Goal: Task Accomplishment & Management: Use online tool/utility

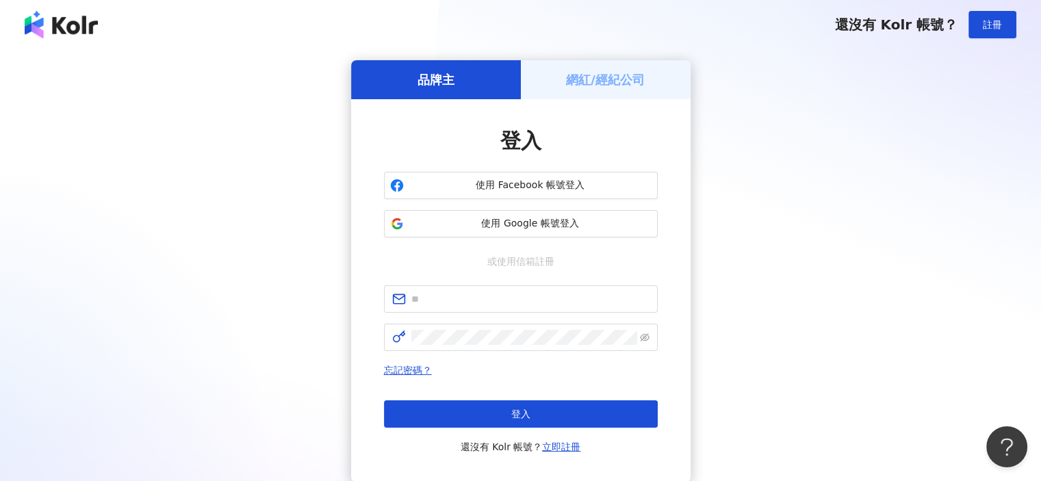
click at [628, 75] on h5 "網紅/經紀公司" at bounding box center [605, 79] width 79 height 17
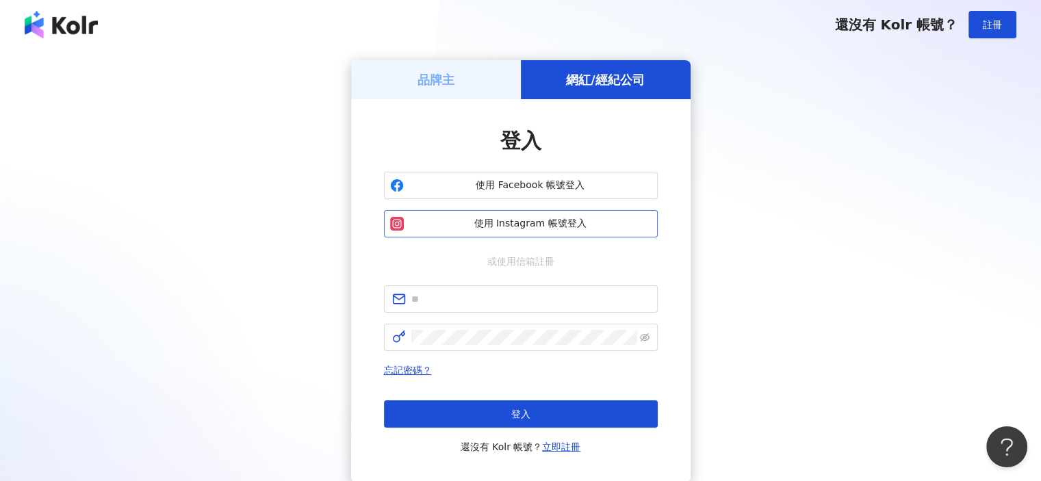
click at [564, 224] on span "使用 Instagram 帳號登入" at bounding box center [530, 224] width 242 height 14
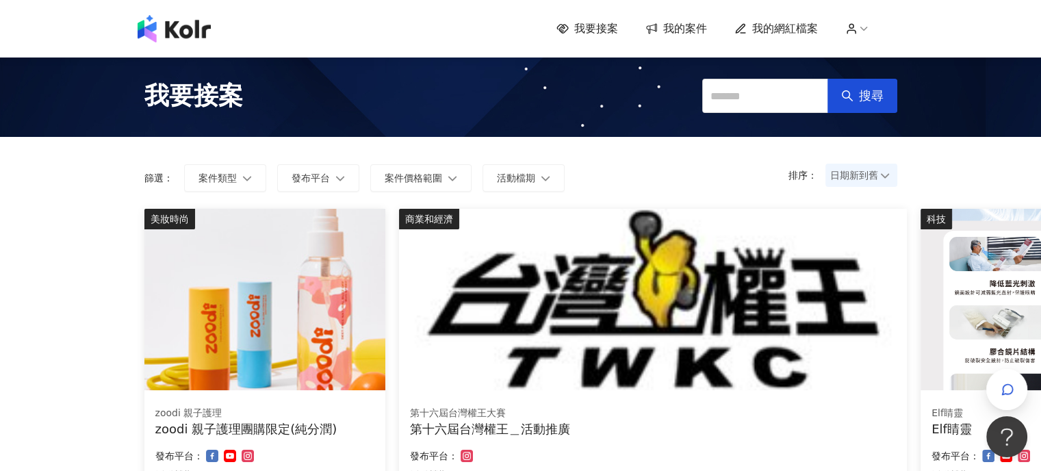
click at [794, 31] on span "我的網紅檔案" at bounding box center [786, 28] width 66 height 15
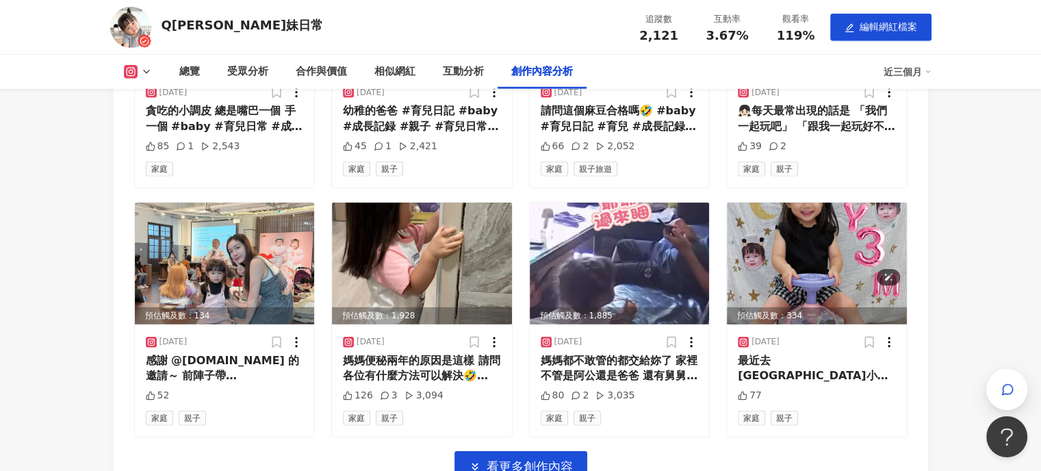
scroll to position [4165, 0]
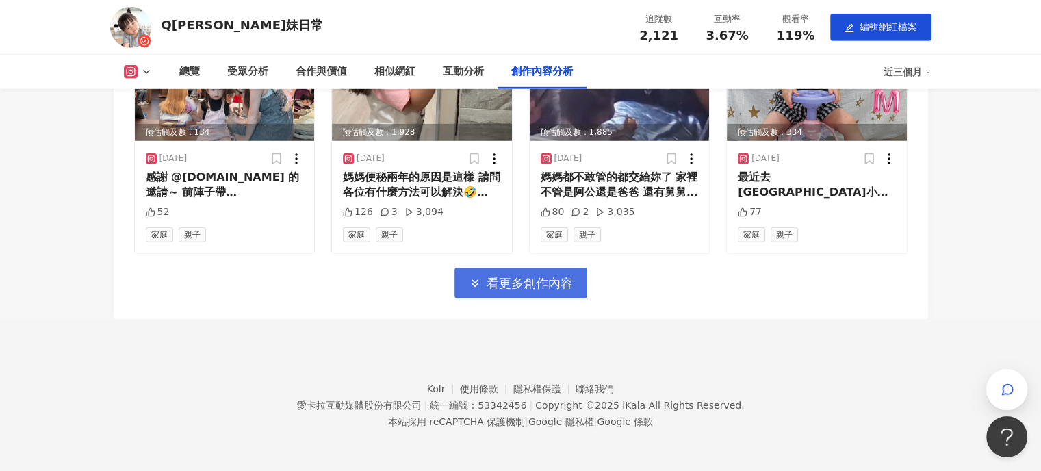
click at [562, 276] on span "看更多創作內容" at bounding box center [530, 283] width 86 height 15
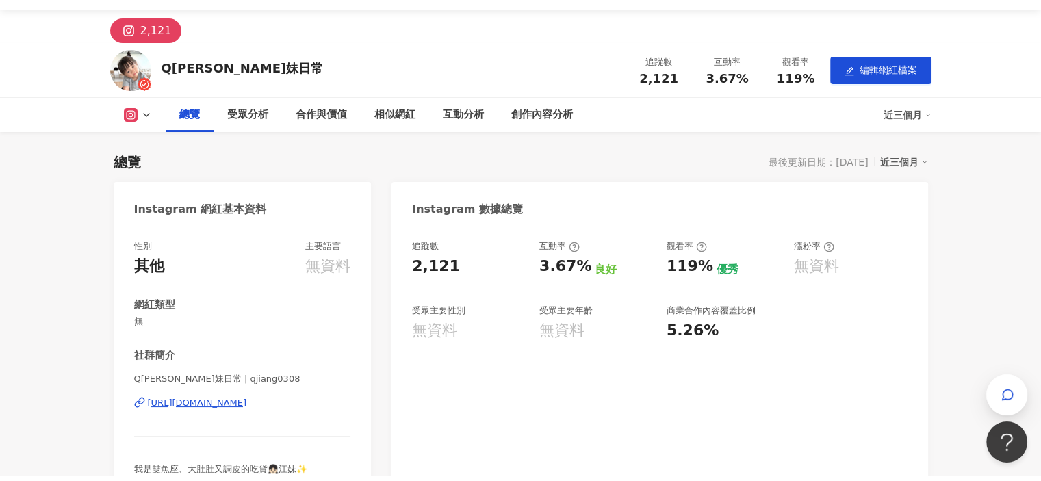
scroll to position [0, 0]
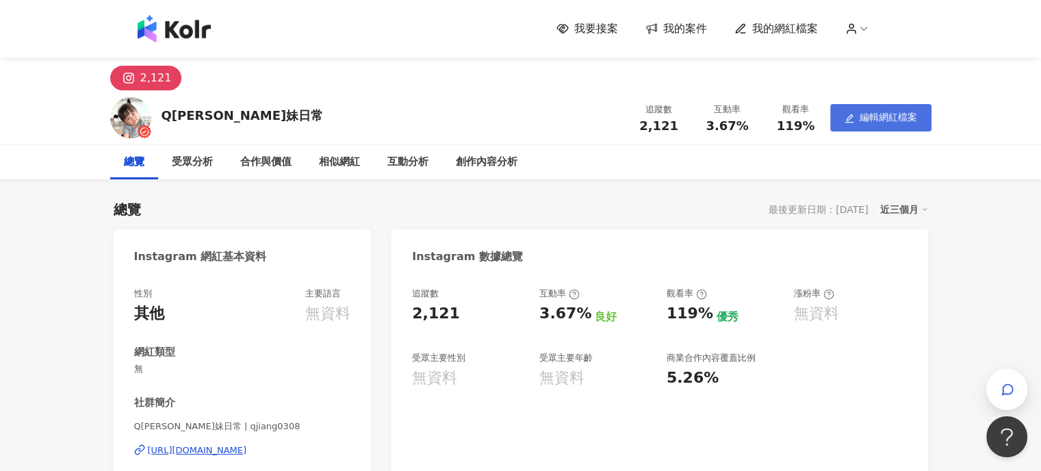
click at [886, 115] on span "編輯網紅檔案" at bounding box center [889, 117] width 58 height 11
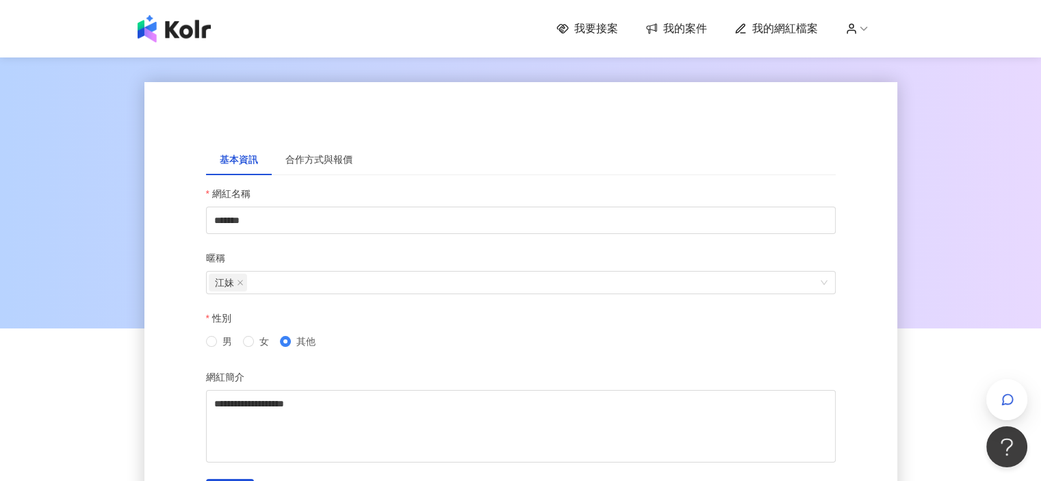
scroll to position [68, 0]
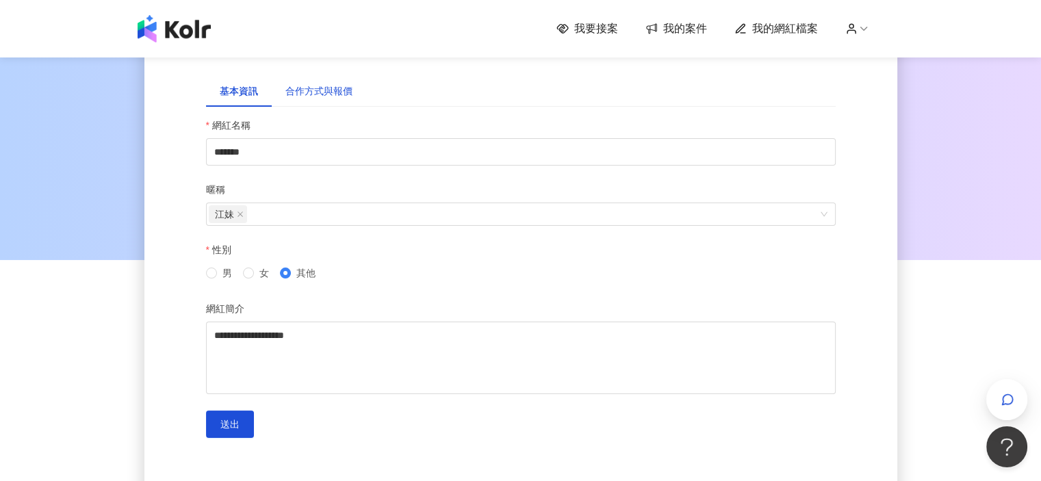
click at [333, 87] on div "合作方式與報價" at bounding box center [319, 91] width 67 height 15
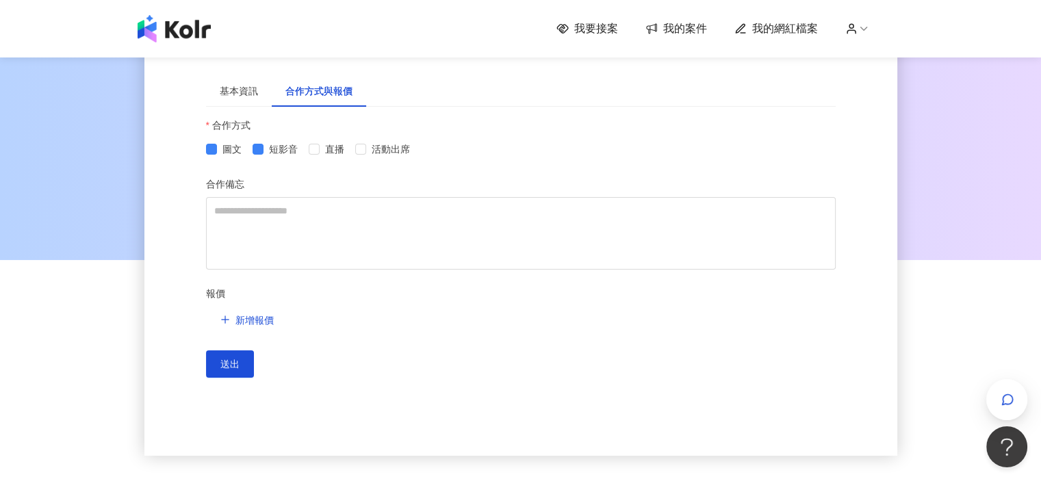
click at [788, 32] on span "我的網紅檔案" at bounding box center [786, 28] width 66 height 15
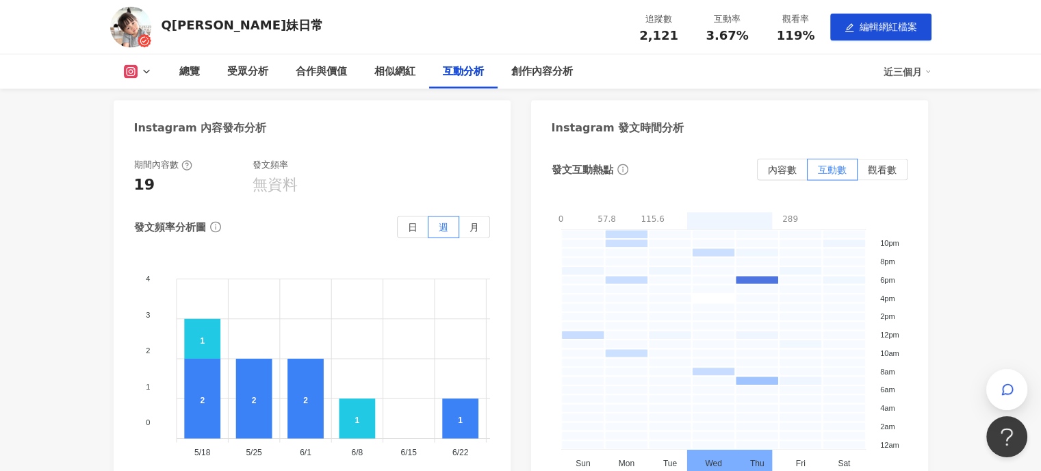
scroll to position [2739, 0]
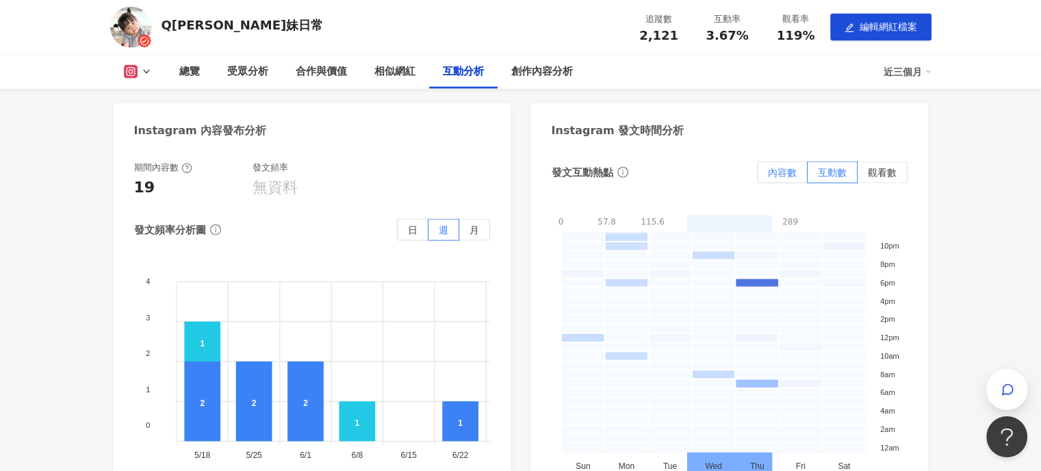
click at [789, 173] on span "內容數" at bounding box center [782, 172] width 29 height 11
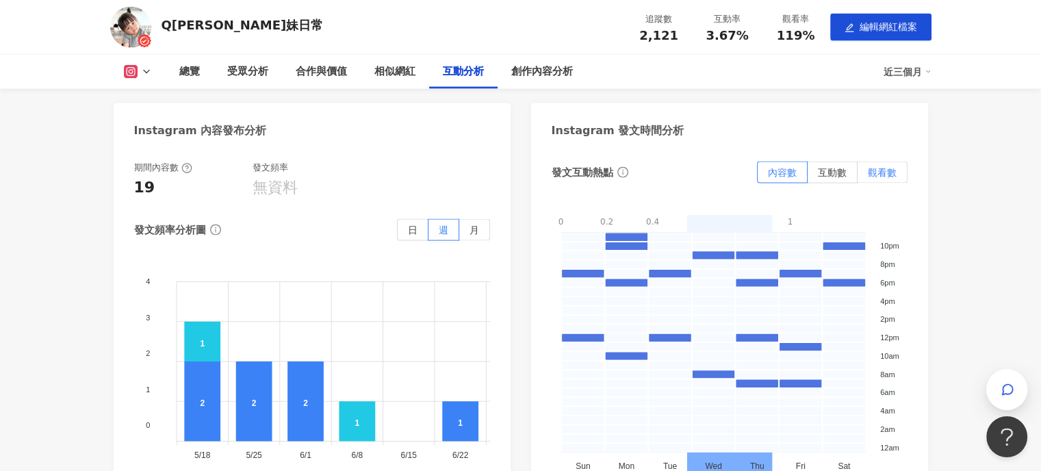
click at [879, 170] on span "觀看數" at bounding box center [882, 172] width 29 height 11
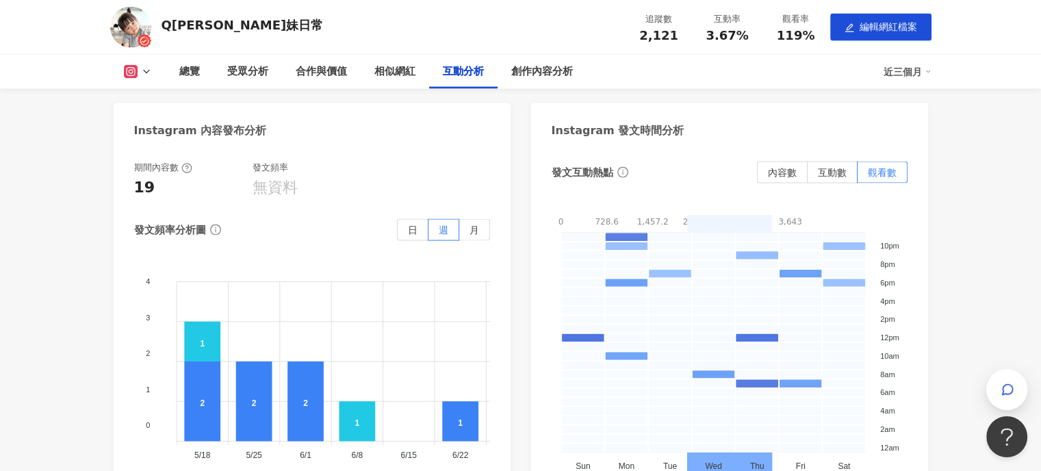
click at [783, 216] on foreignobject "0 - 728.6 728.6 - 1457.2 1457.2 - 2185.8 2185.8 - 2914.4 2914.4 - 3643" at bounding box center [730, 341] width 356 height 274
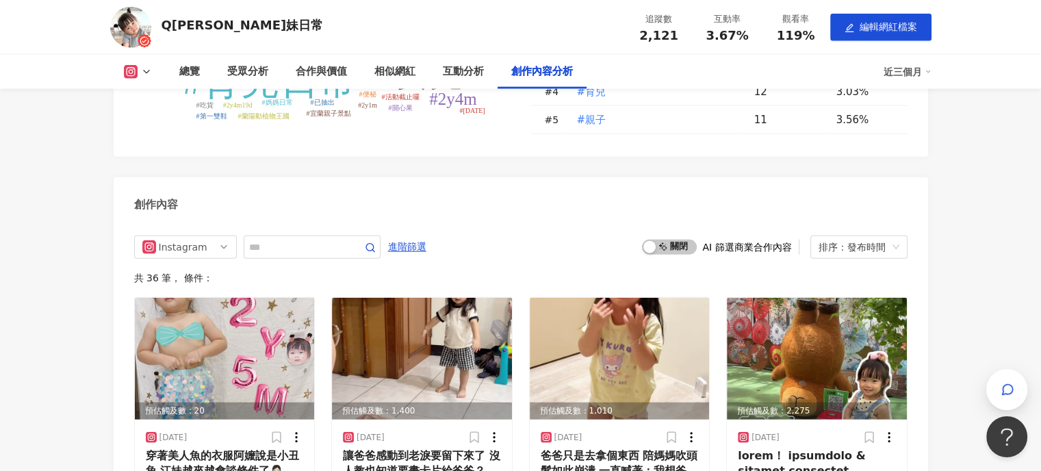
scroll to position [3492, 0]
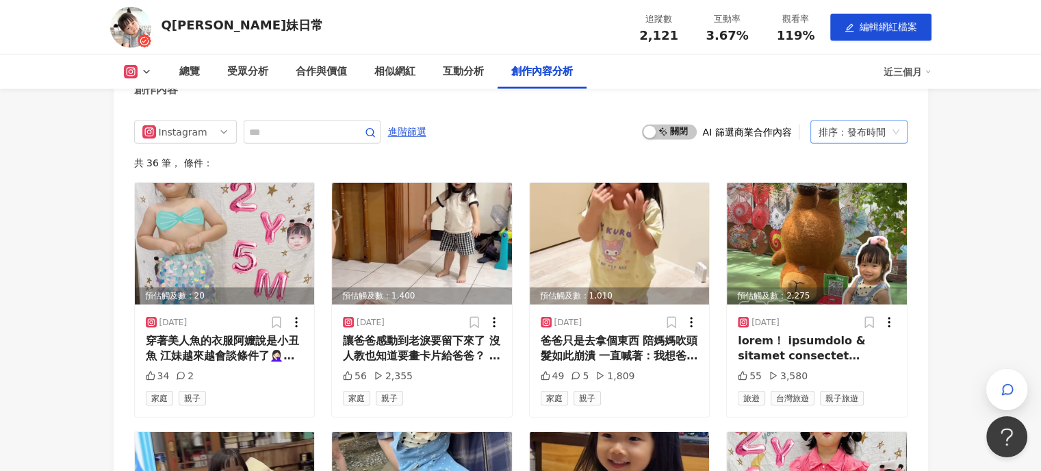
click at [868, 138] on div "排序：發布時間" at bounding box center [853, 132] width 68 height 22
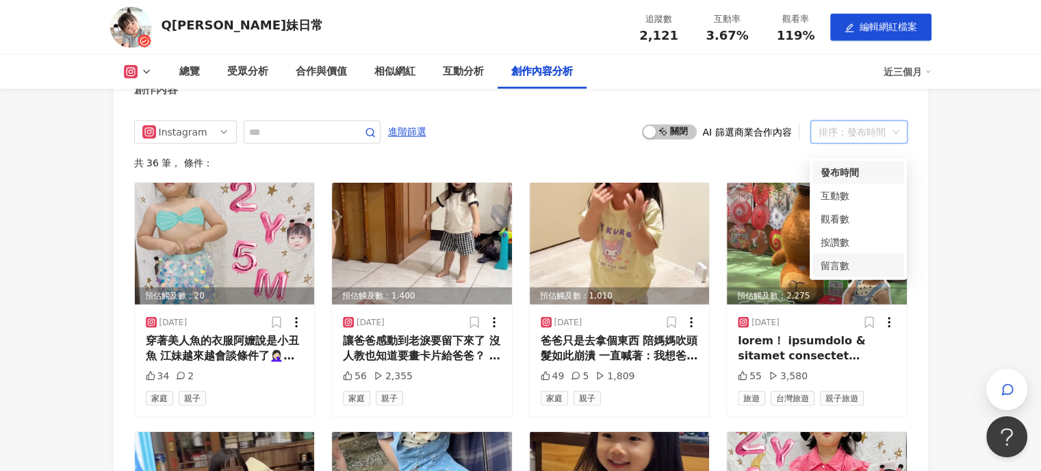
click at [855, 263] on div "留言數" at bounding box center [858, 265] width 75 height 15
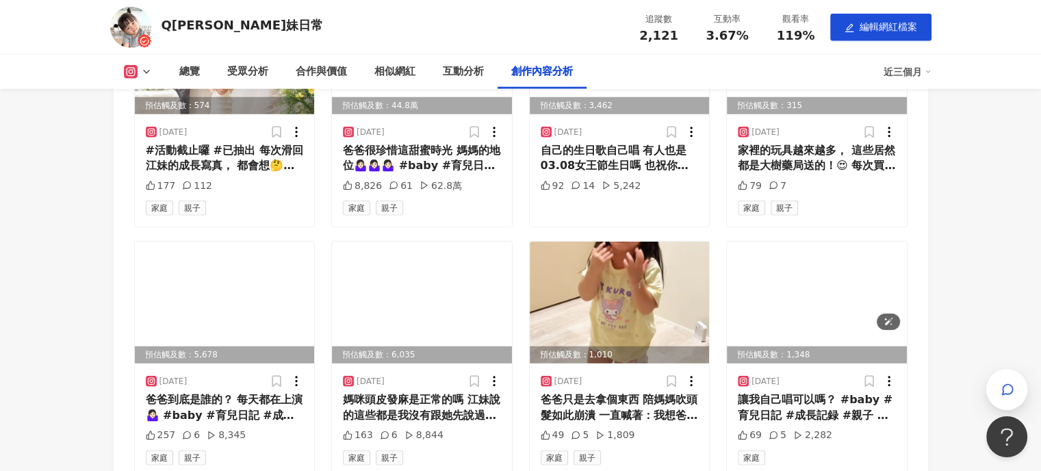
scroll to position [4025, 0]
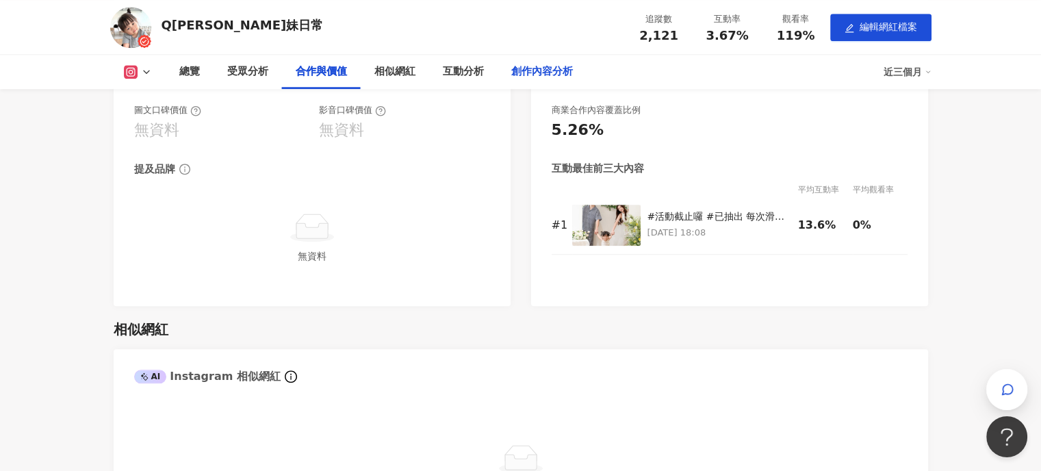
click at [534, 68] on div "創作內容分析" at bounding box center [542, 72] width 62 height 16
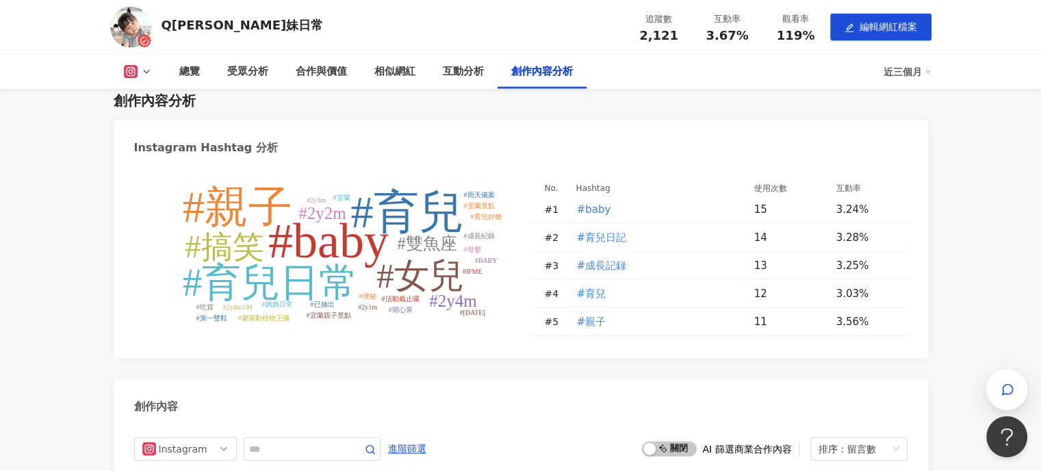
scroll to position [3207, 0]
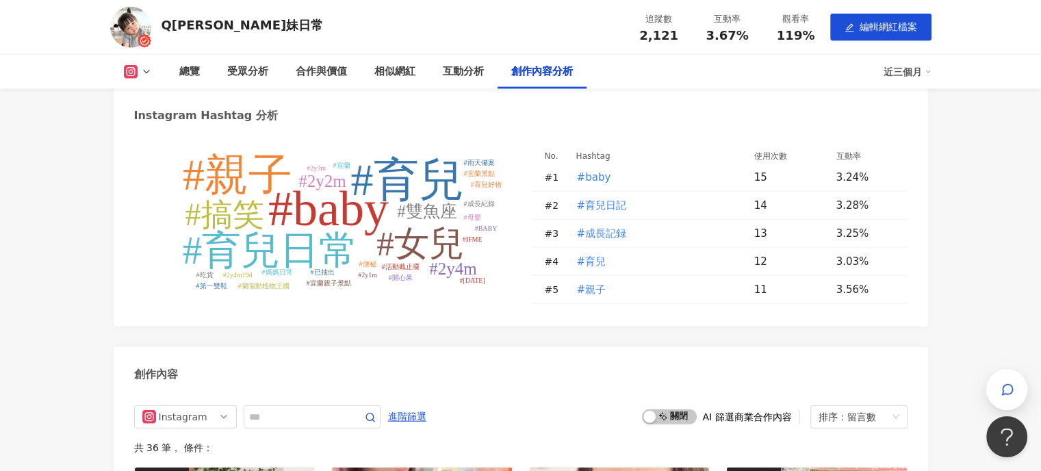
click at [139, 73] on button at bounding box center [137, 72] width 55 height 14
click at [243, 45] on div "Q江 江妹日常 追蹤數 2,121 互動率 3.67% 觀看率 119% 編輯網紅檔案" at bounding box center [521, 27] width 876 height 54
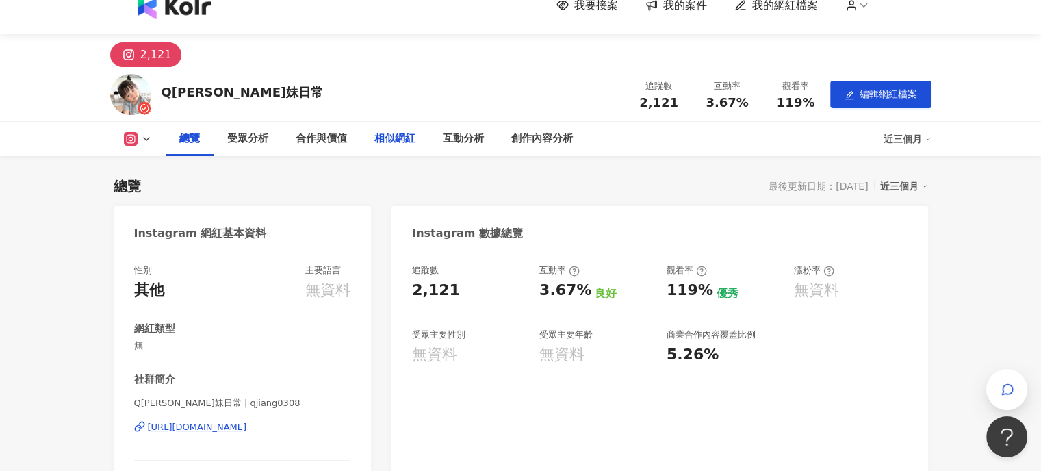
scroll to position [0, 0]
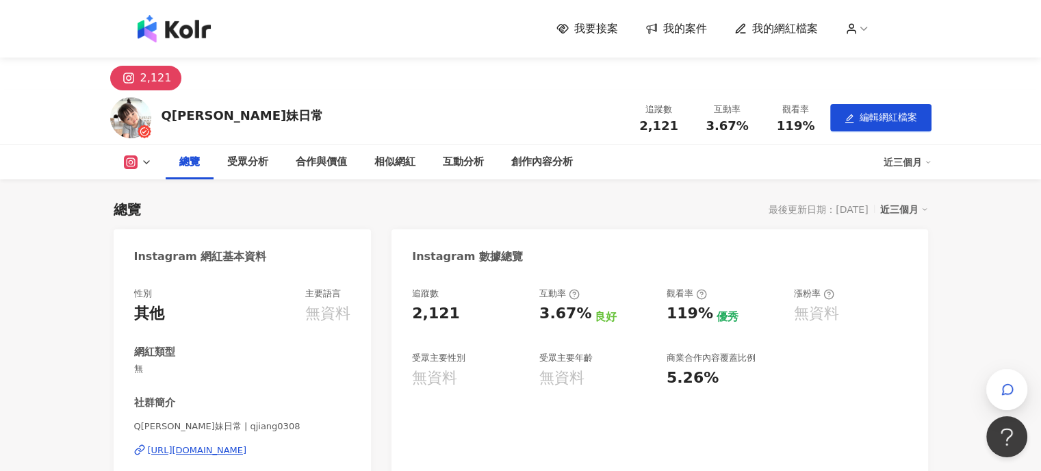
click at [583, 27] on span "我要接案" at bounding box center [596, 28] width 44 height 15
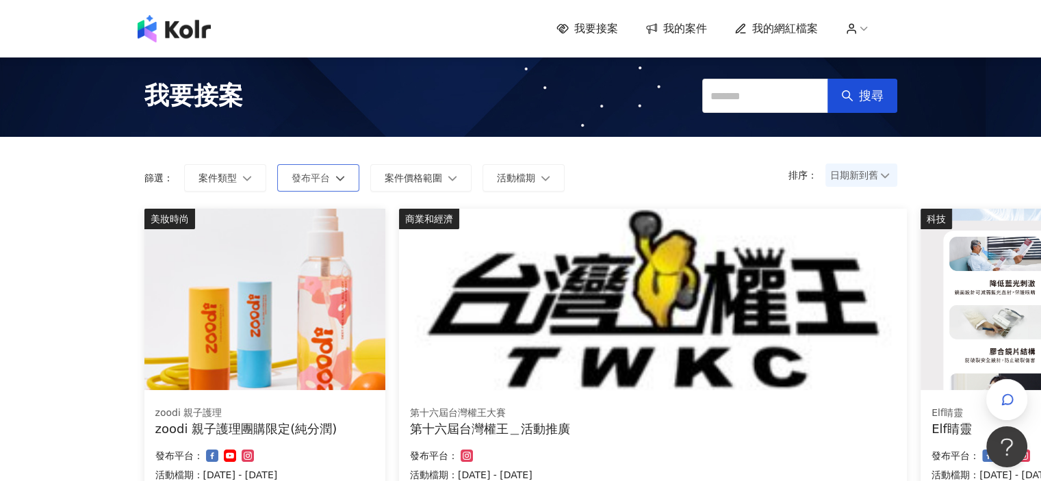
click at [296, 176] on span "發布平台" at bounding box center [311, 178] width 38 height 11
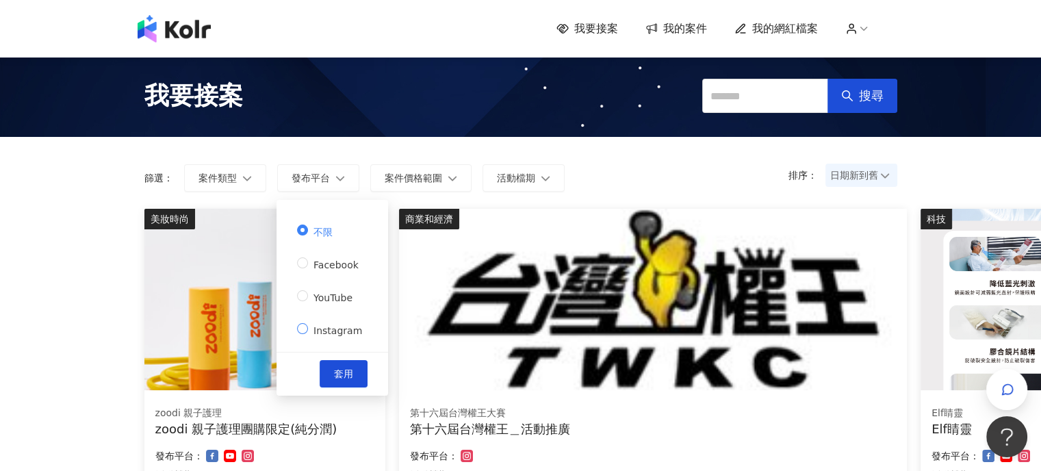
click at [305, 333] on label "Instagram" at bounding box center [332, 328] width 71 height 19
click at [344, 370] on span "套用" at bounding box center [343, 373] width 19 height 11
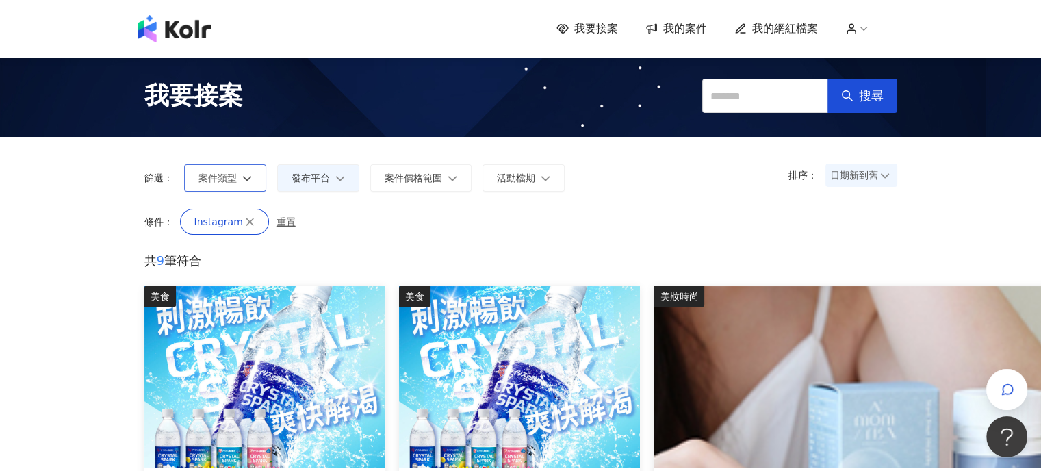
click at [242, 169] on button "案件類型" at bounding box center [225, 177] width 82 height 27
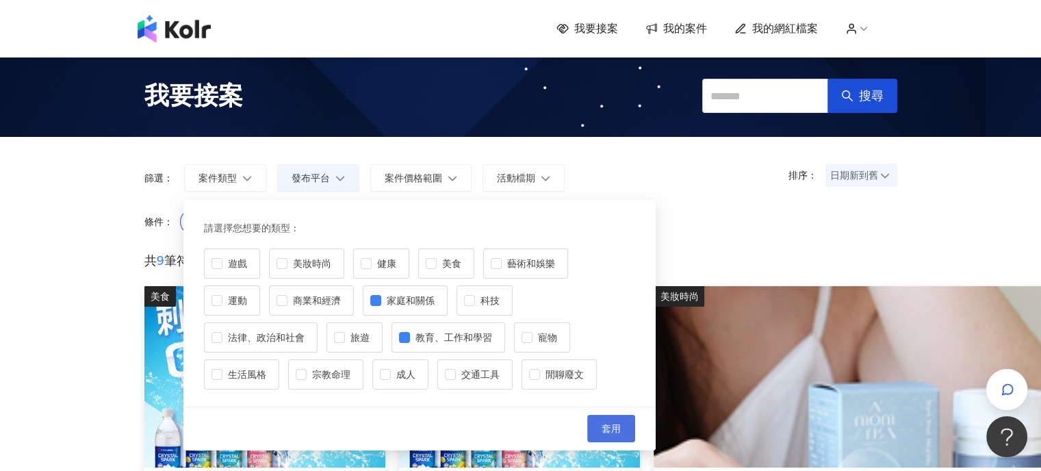
click at [598, 415] on button "套用" at bounding box center [611, 428] width 48 height 27
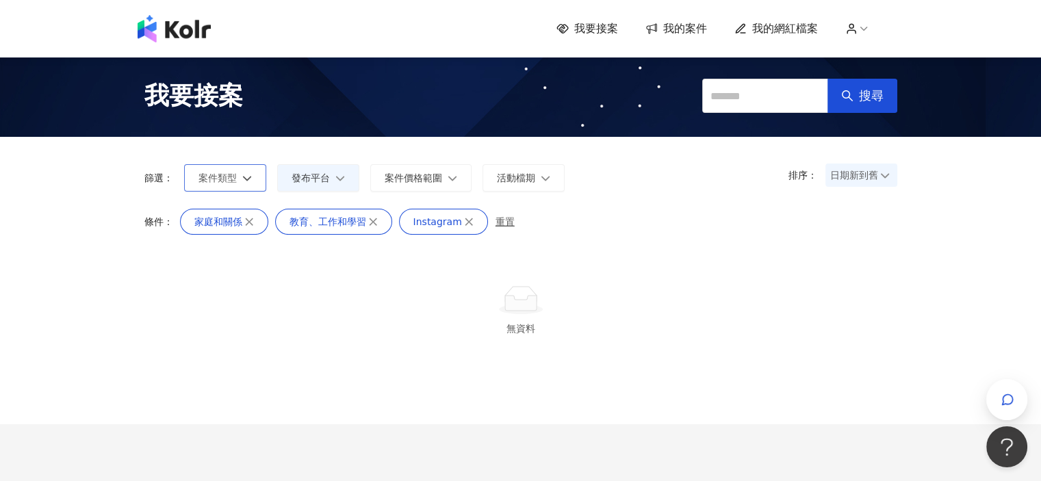
click at [254, 177] on button "案件類型" at bounding box center [225, 177] width 82 height 27
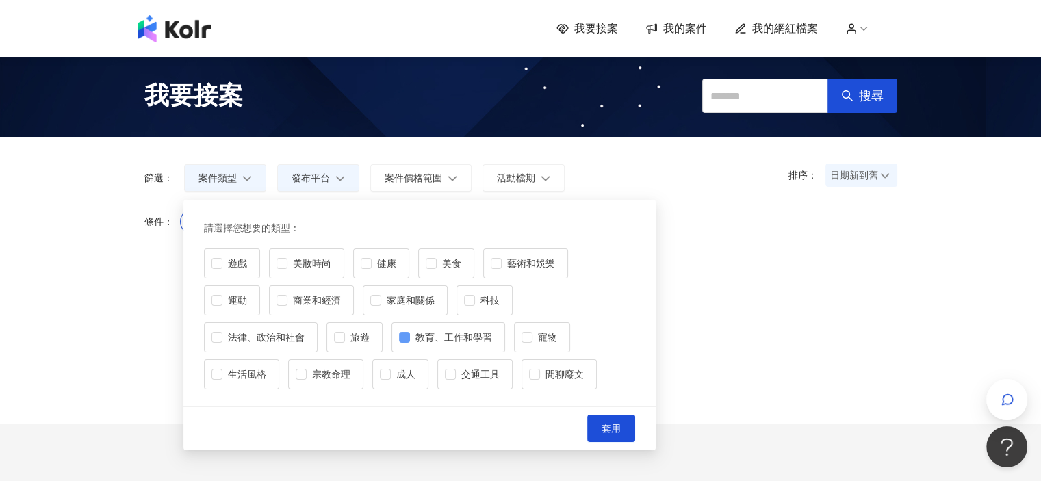
click at [410, 337] on span "教育、工作和學習" at bounding box center [454, 337] width 88 height 15
click at [627, 430] on button "套用" at bounding box center [611, 428] width 48 height 27
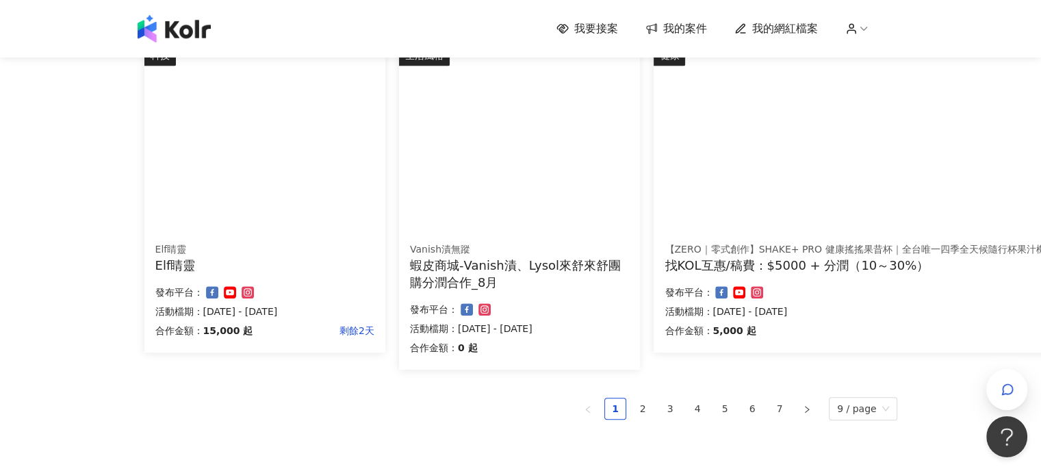
scroll to position [1068, 0]
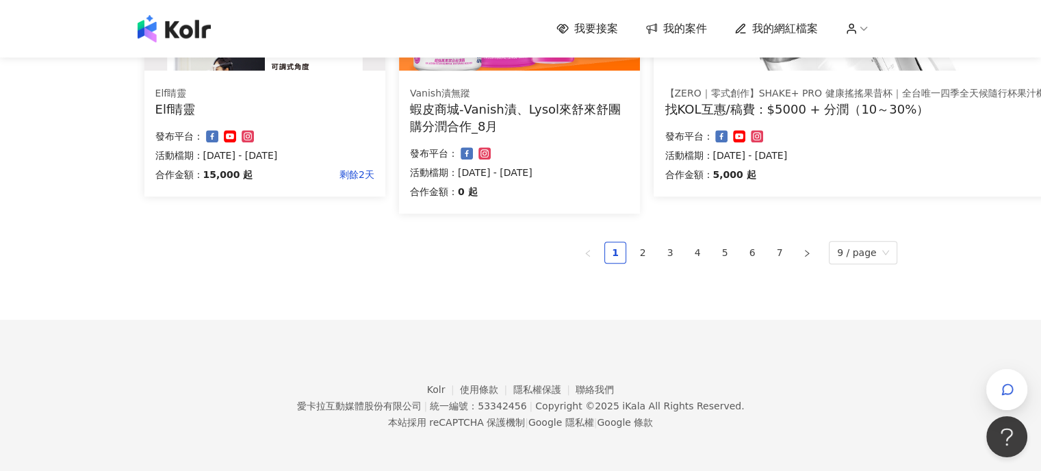
click at [640, 249] on link "2" at bounding box center [643, 252] width 21 height 21
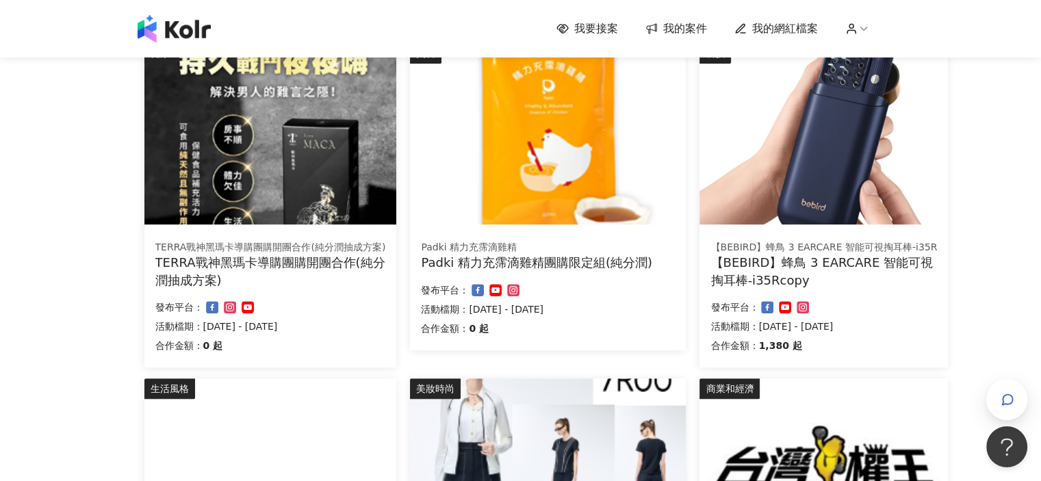
scroll to position [972, 0]
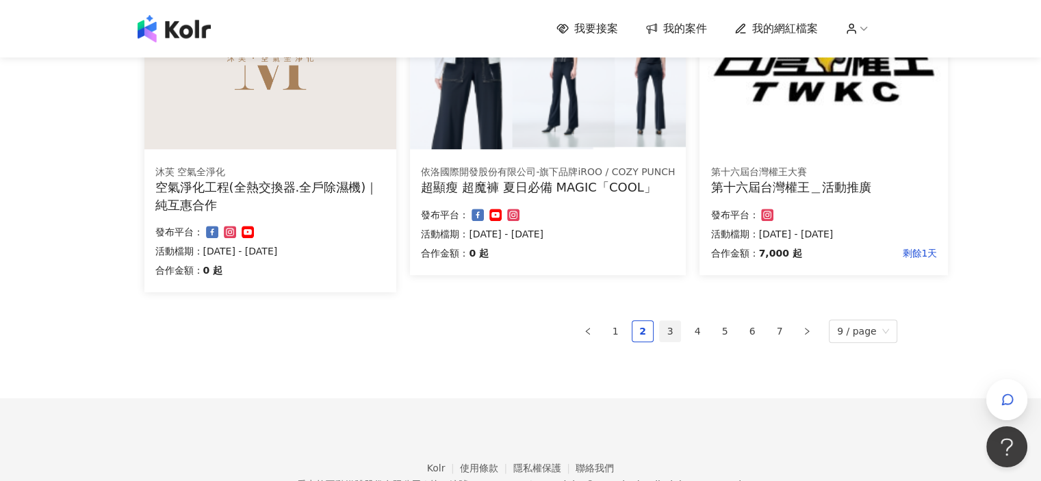
click at [676, 336] on link "3" at bounding box center [670, 331] width 21 height 21
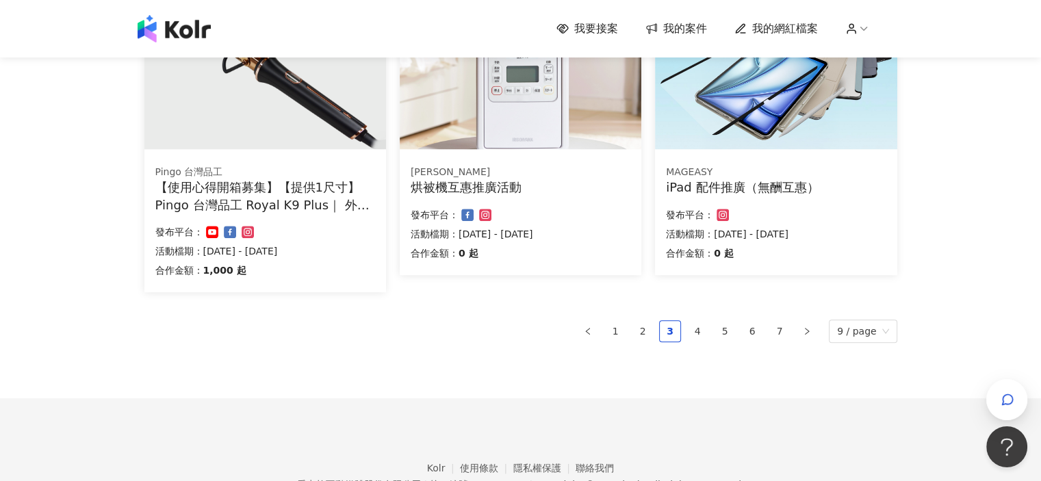
click at [177, 24] on img at bounding box center [174, 28] width 73 height 27
